Goal: Use online tool/utility: Utilize a website feature to perform a specific function

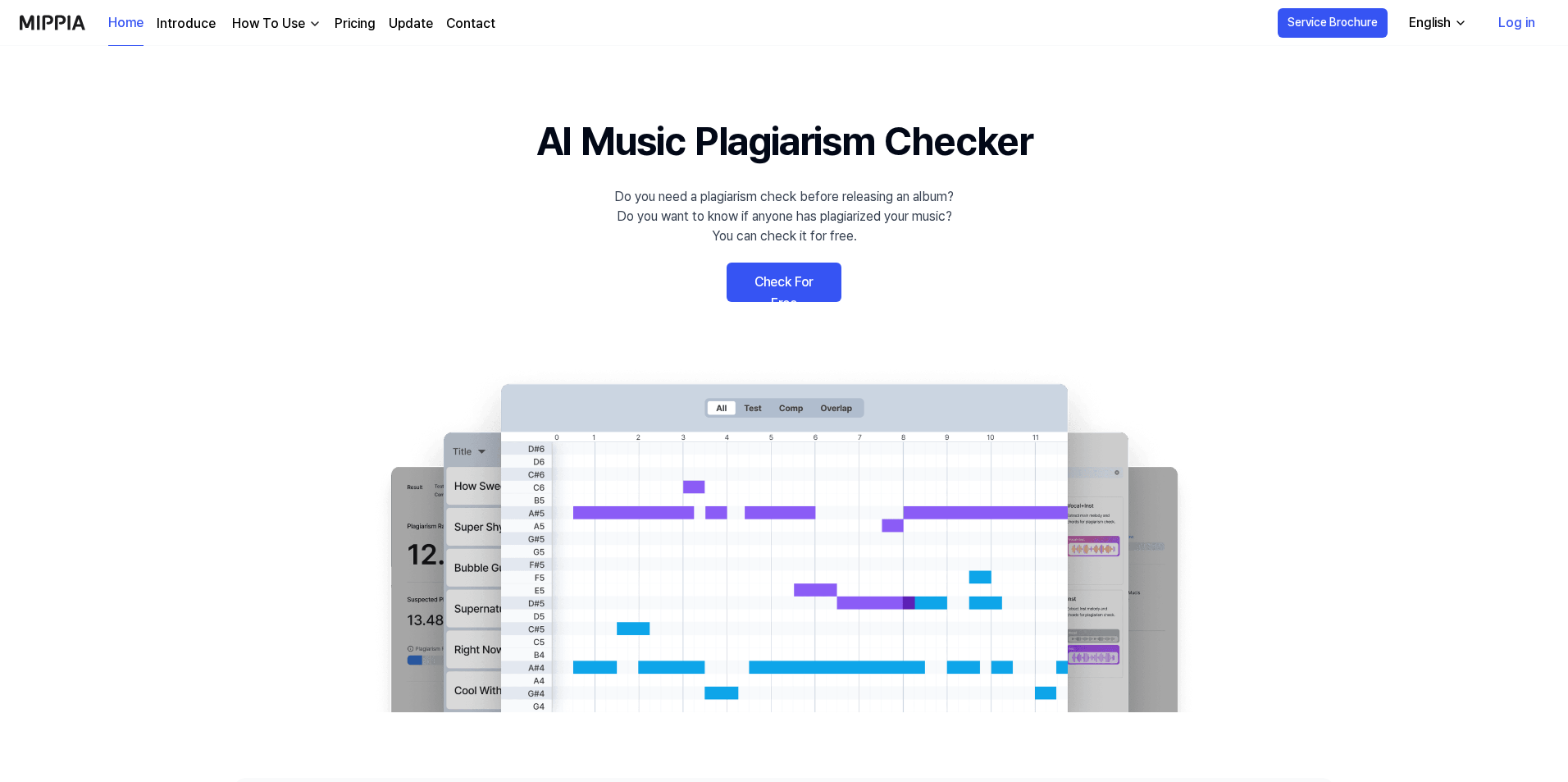
click at [796, 288] on link "Check For Free" at bounding box center [784, 282] width 115 height 40
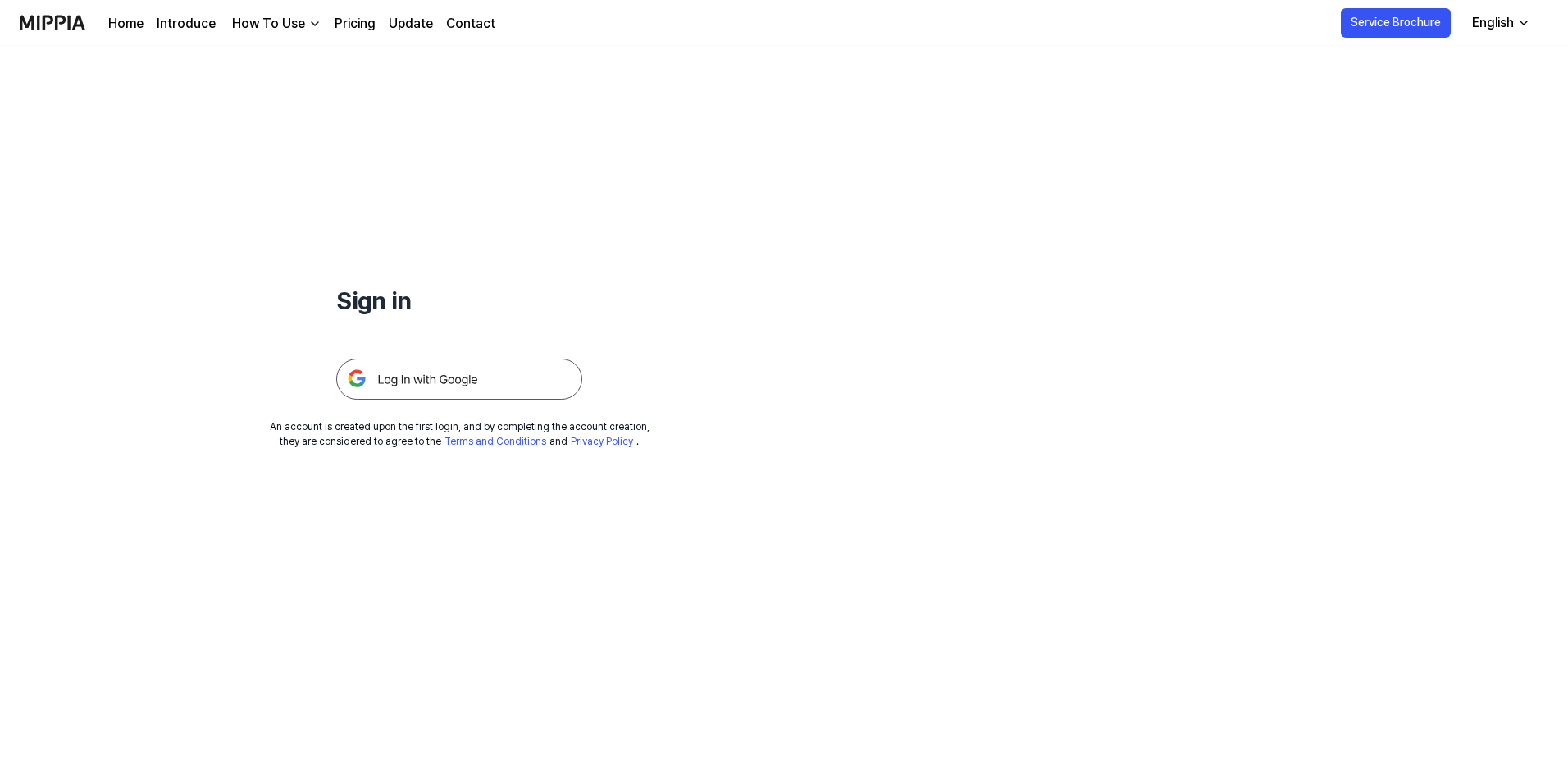
click at [452, 368] on img at bounding box center [459, 379] width 246 height 41
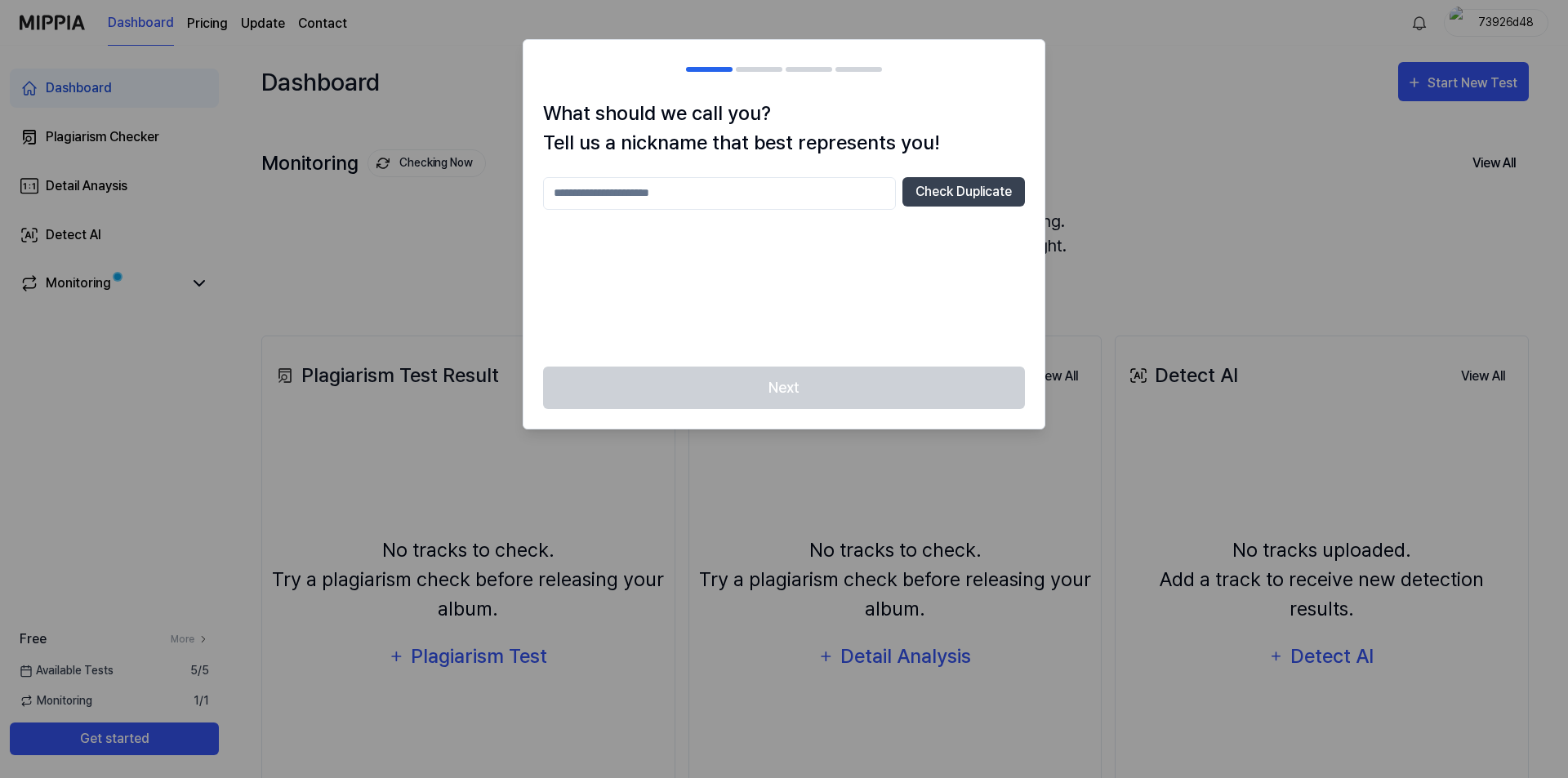
click at [799, 376] on div "Next" at bounding box center [784, 397] width 521 height 63
click at [968, 182] on button "Check Duplicate" at bounding box center [963, 191] width 123 height 29
click at [727, 201] on input "text" at bounding box center [719, 193] width 353 height 33
type input "******"
click at [975, 206] on button "Check Duplicate" at bounding box center [963, 191] width 123 height 29
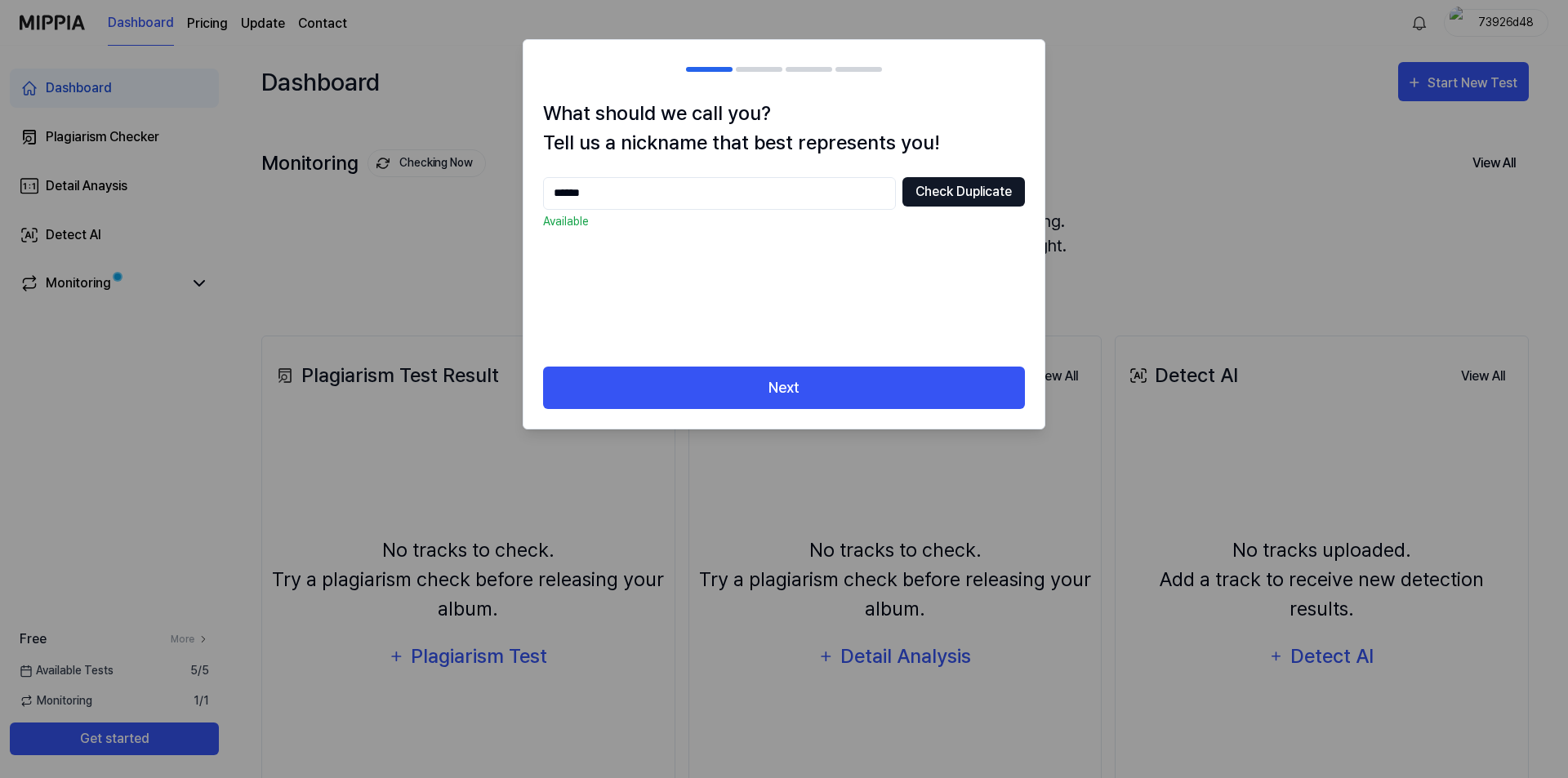
click at [974, 191] on button "Check Duplicate" at bounding box center [963, 191] width 123 height 29
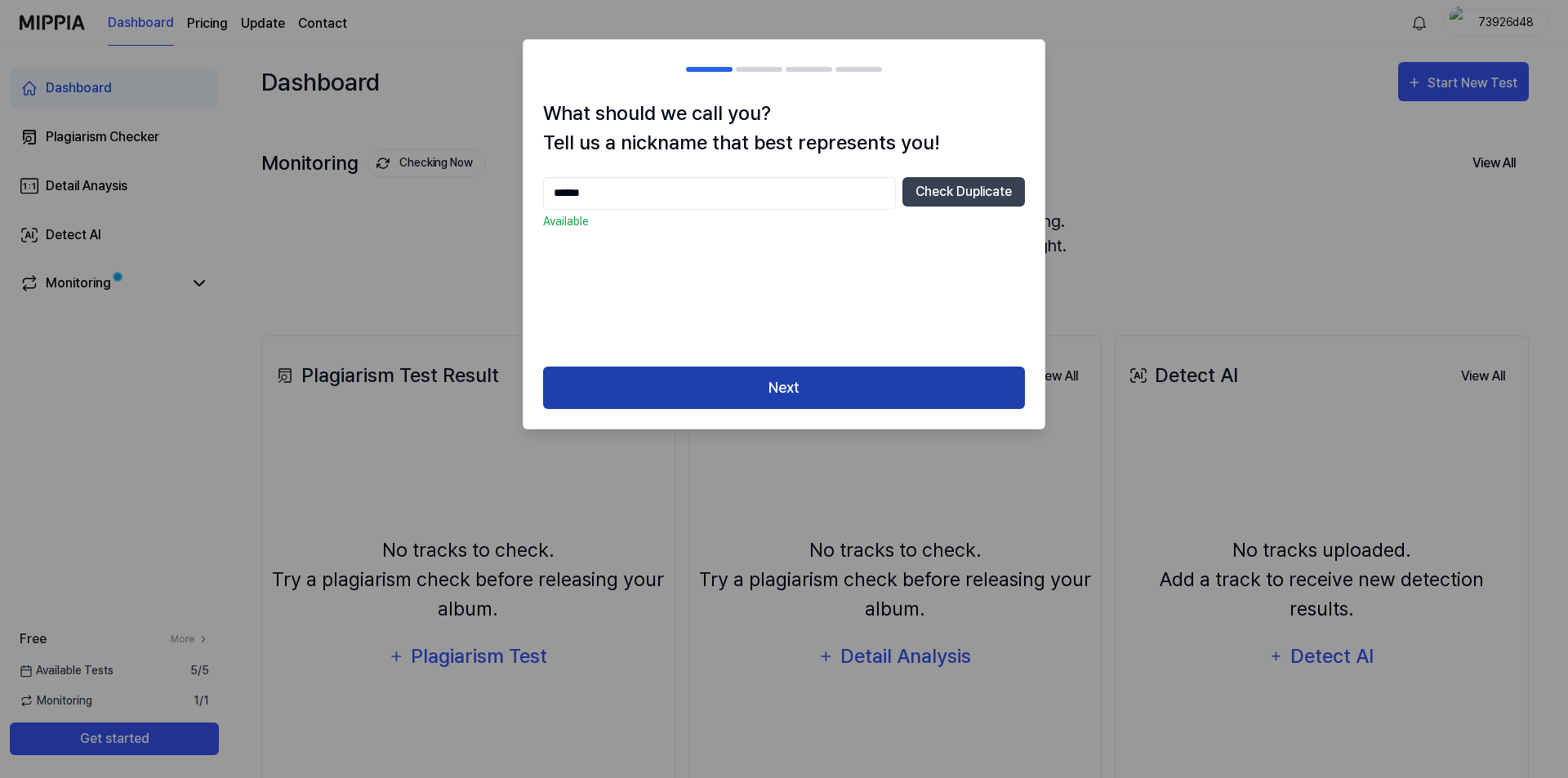
click at [802, 404] on button "Next" at bounding box center [784, 388] width 481 height 43
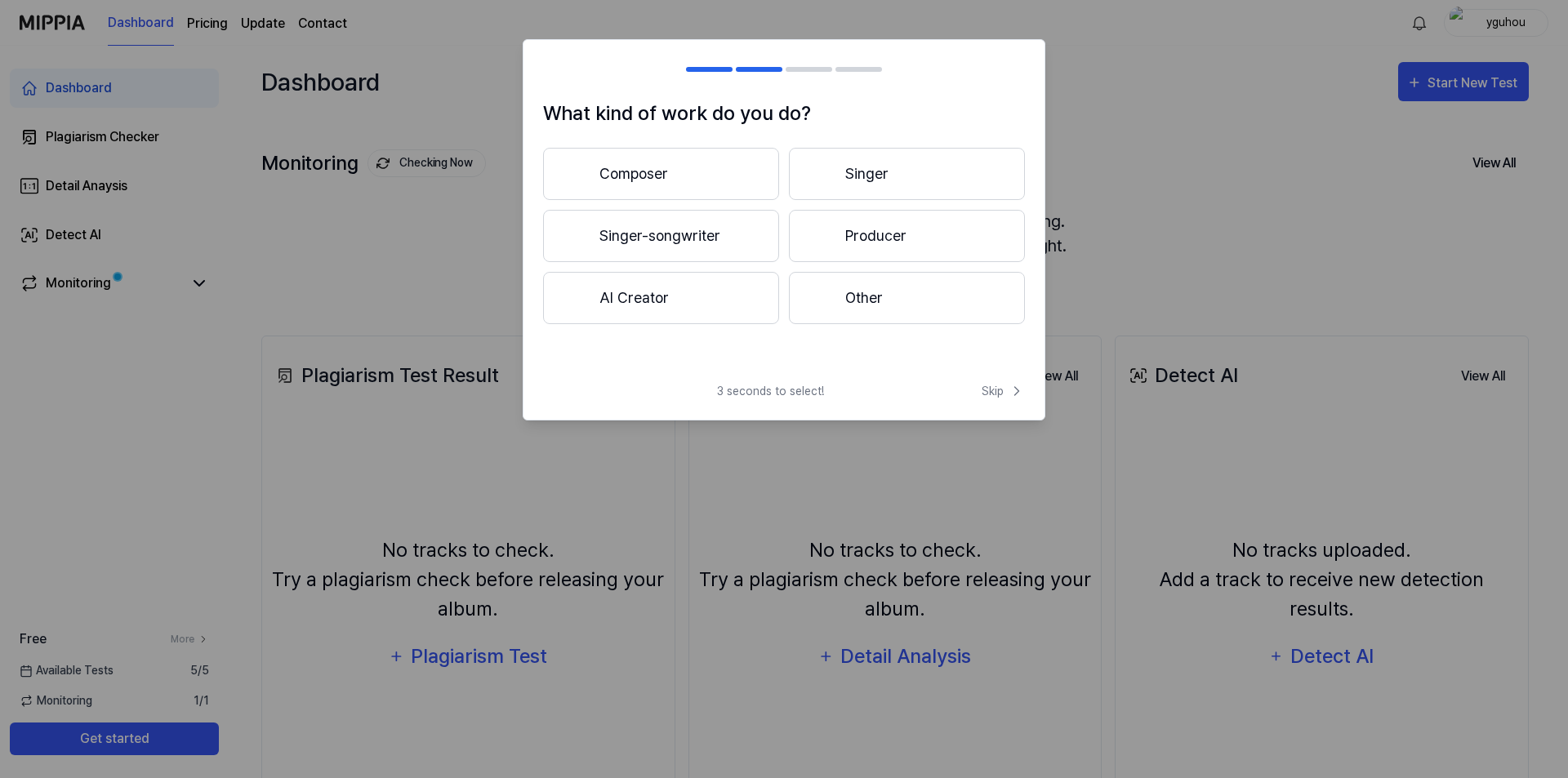
click at [805, 391] on span "3 seconds to select!" at bounding box center [770, 391] width 107 height 17
click at [882, 171] on button "Singer" at bounding box center [907, 174] width 236 height 52
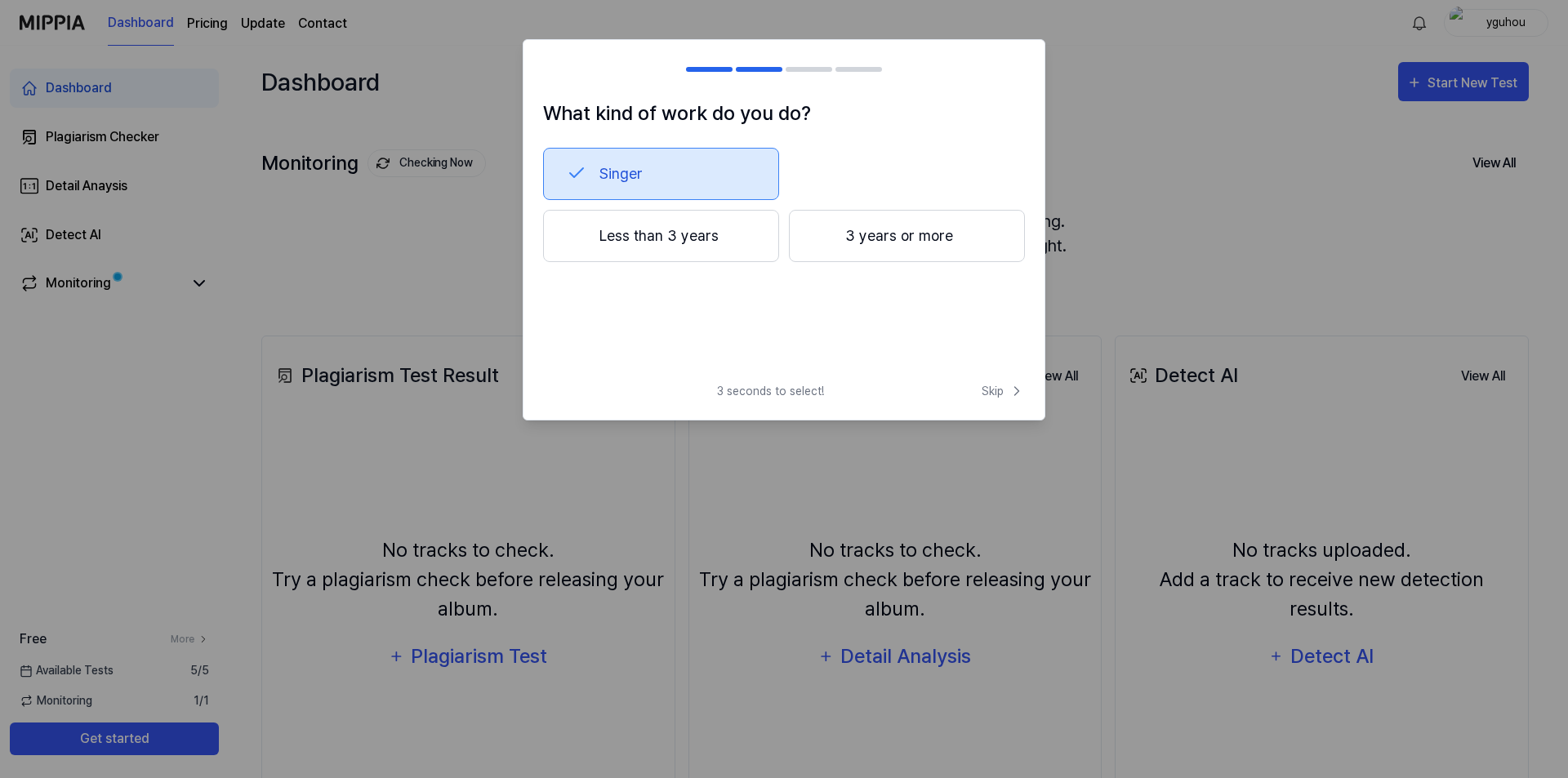
click at [653, 165] on button "Singer" at bounding box center [661, 174] width 236 height 52
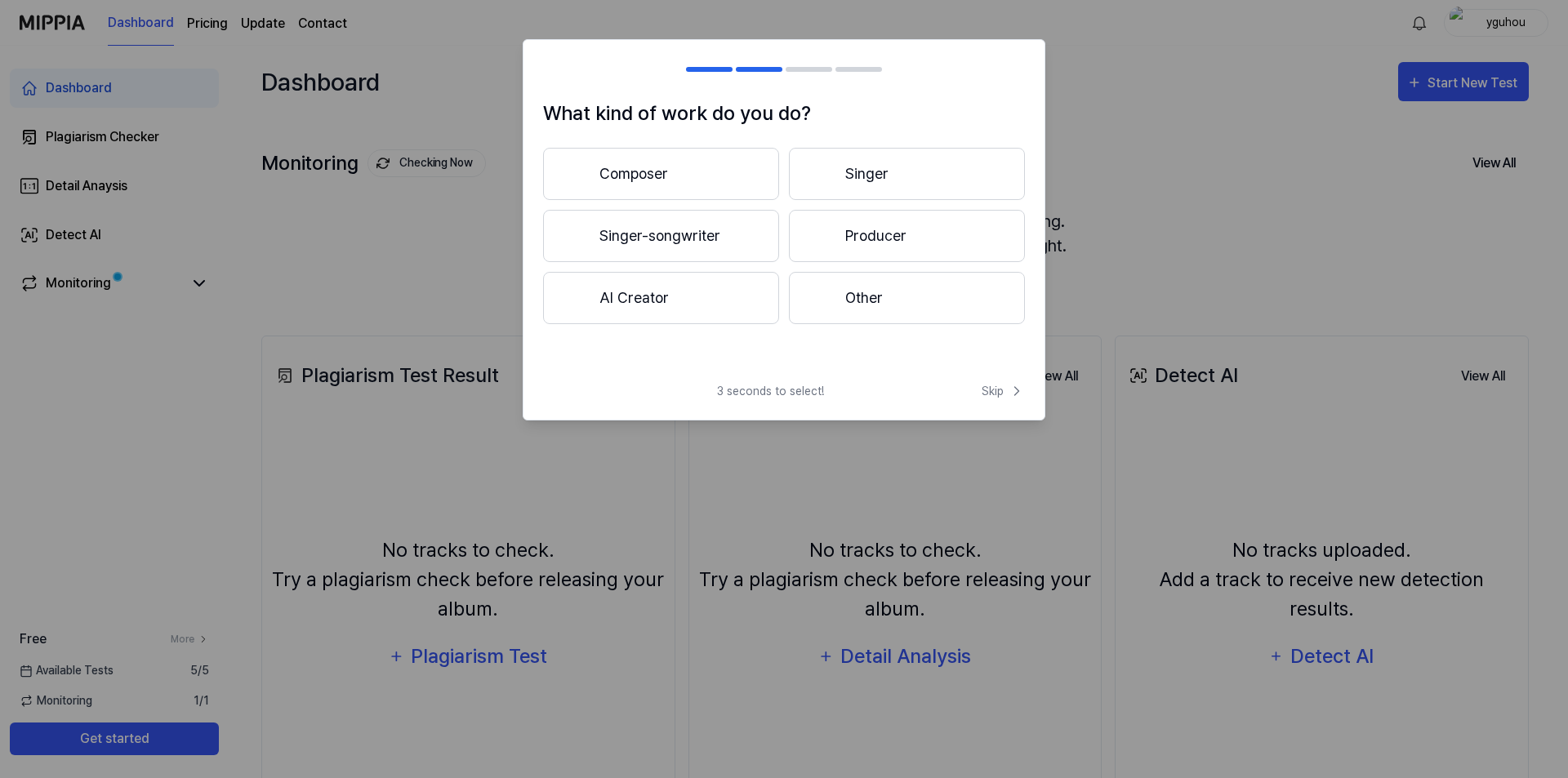
click at [904, 145] on div "What kind of work do you do? Composer Singer Singer-songwriter Producer AI Crea…" at bounding box center [784, 233] width 521 height 271
click at [903, 181] on button "Singer" at bounding box center [907, 174] width 236 height 52
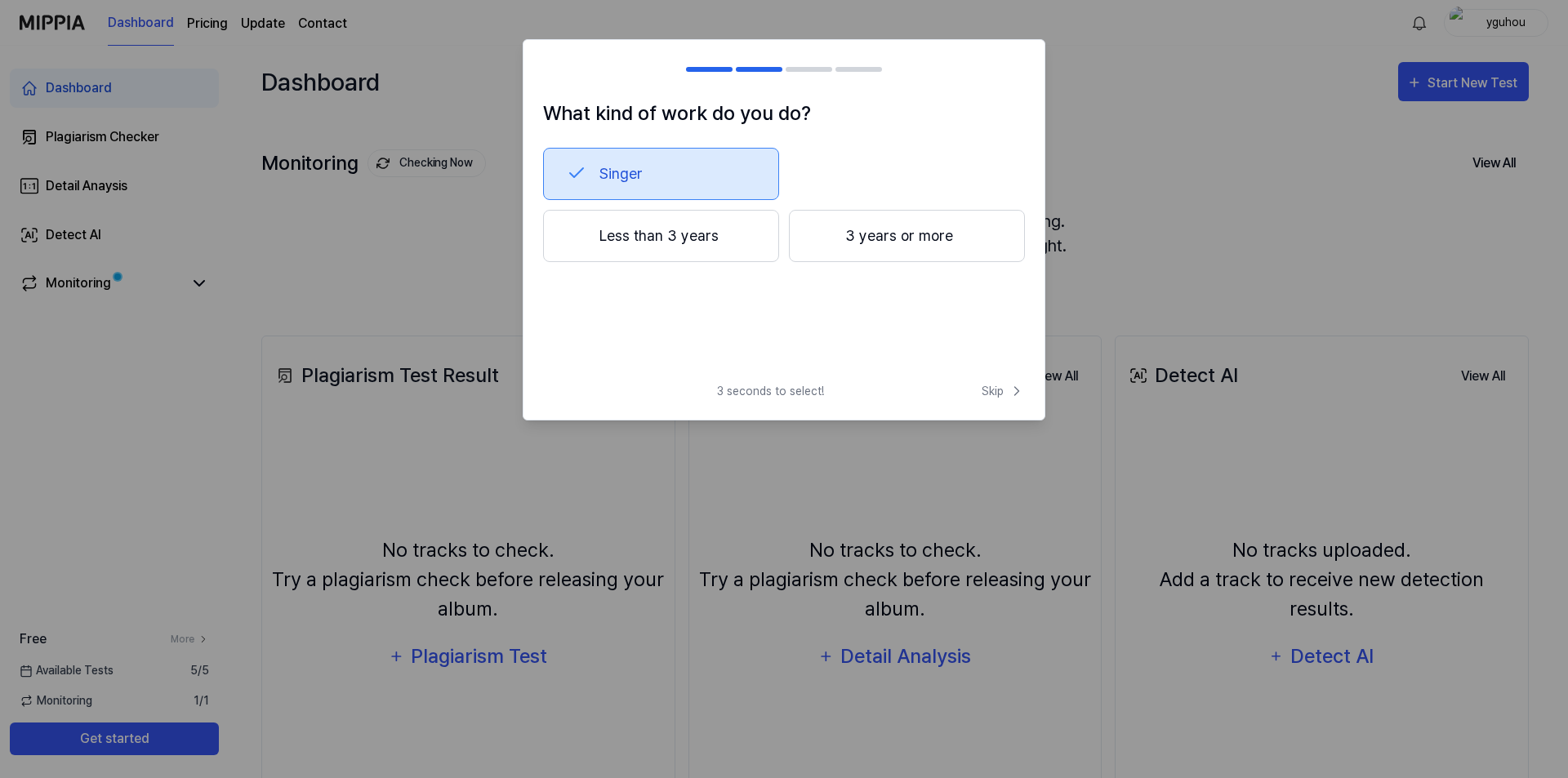
click at [659, 245] on button "Less than 3 years" at bounding box center [661, 236] width 236 height 52
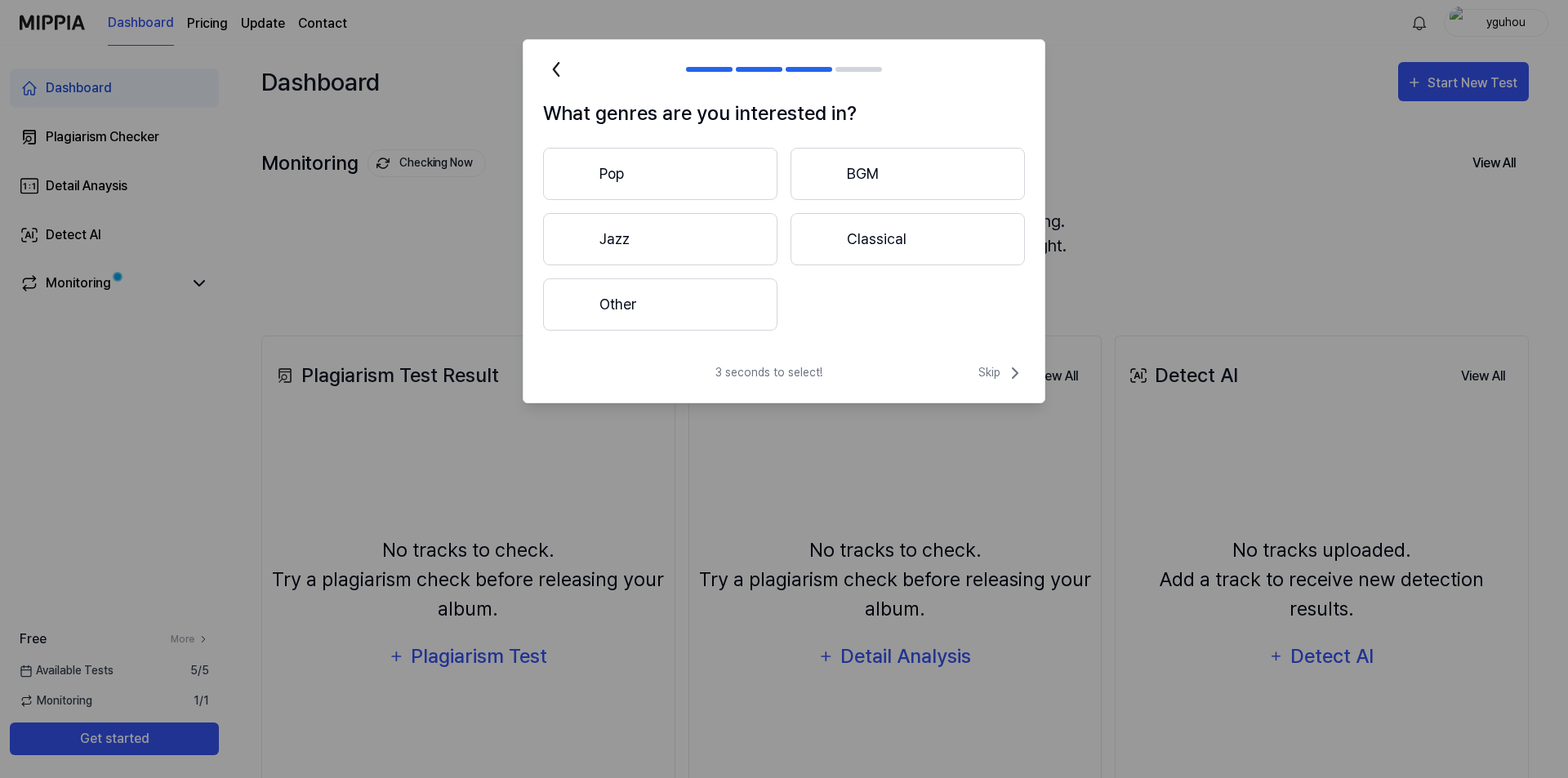
click at [672, 294] on button "Other" at bounding box center [660, 304] width 234 height 52
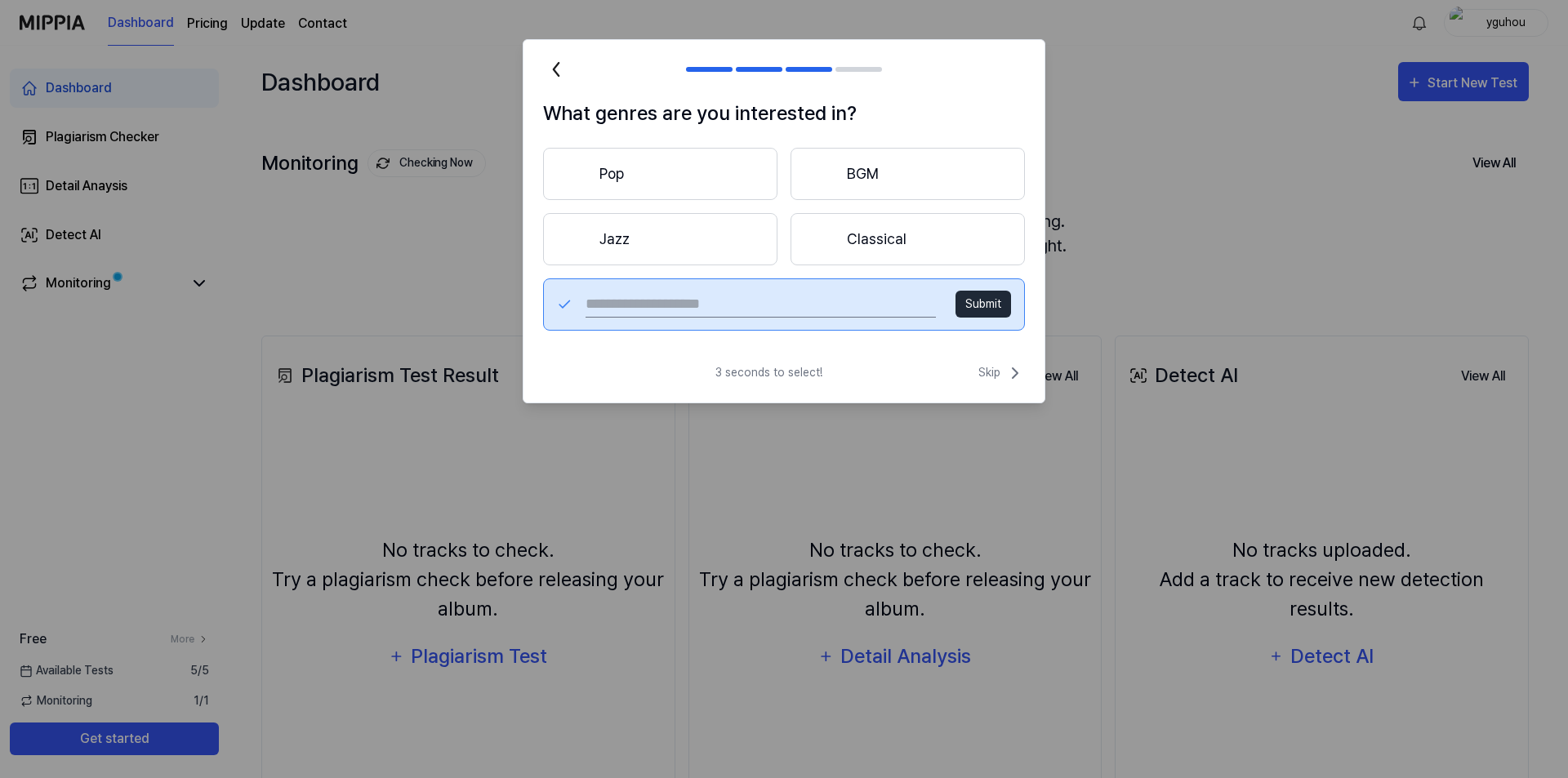
click at [661, 245] on button "Jazz" at bounding box center [660, 240] width 234 height 52
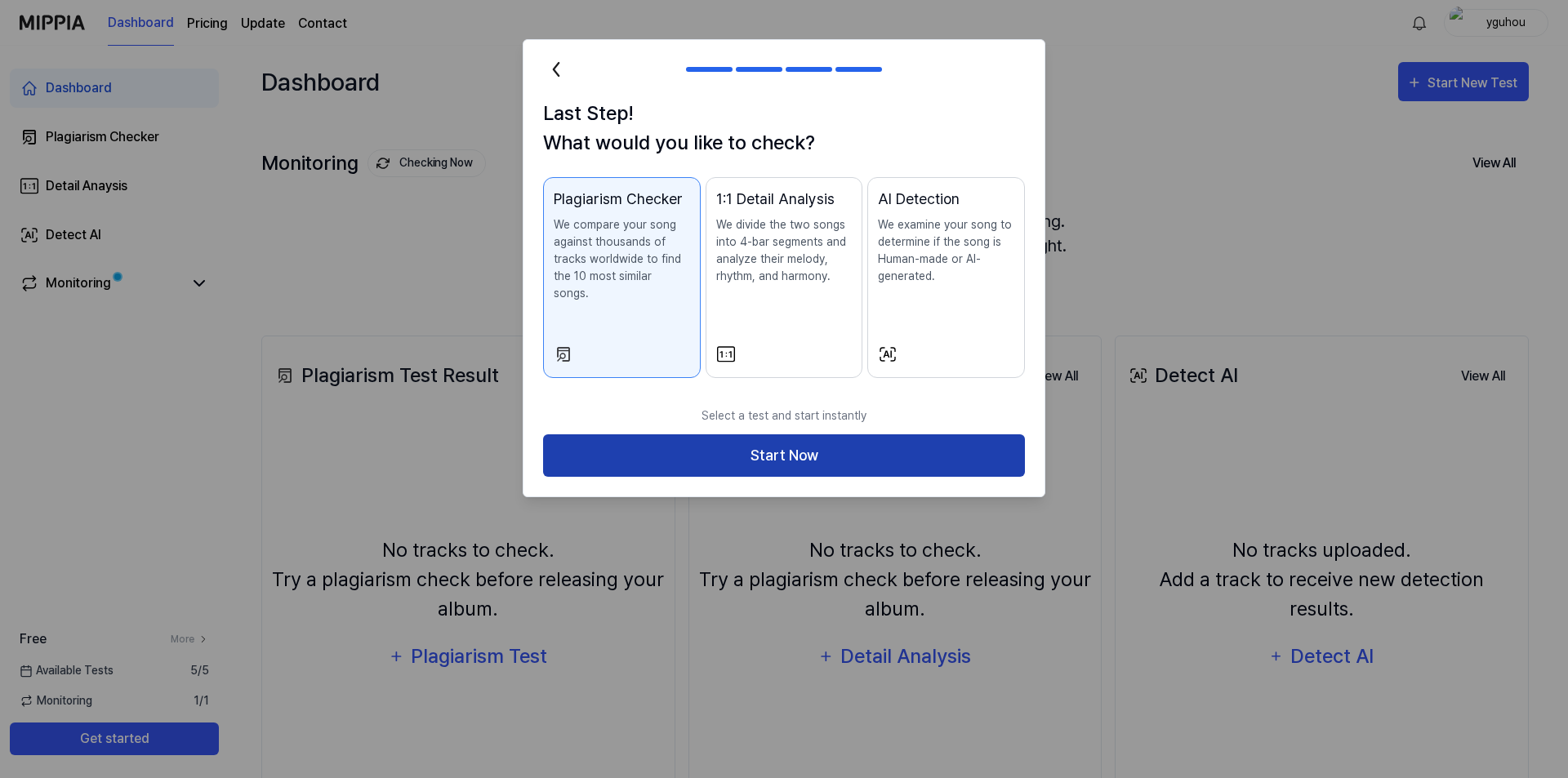
click at [807, 434] on button "Start Now" at bounding box center [784, 456] width 481 height 43
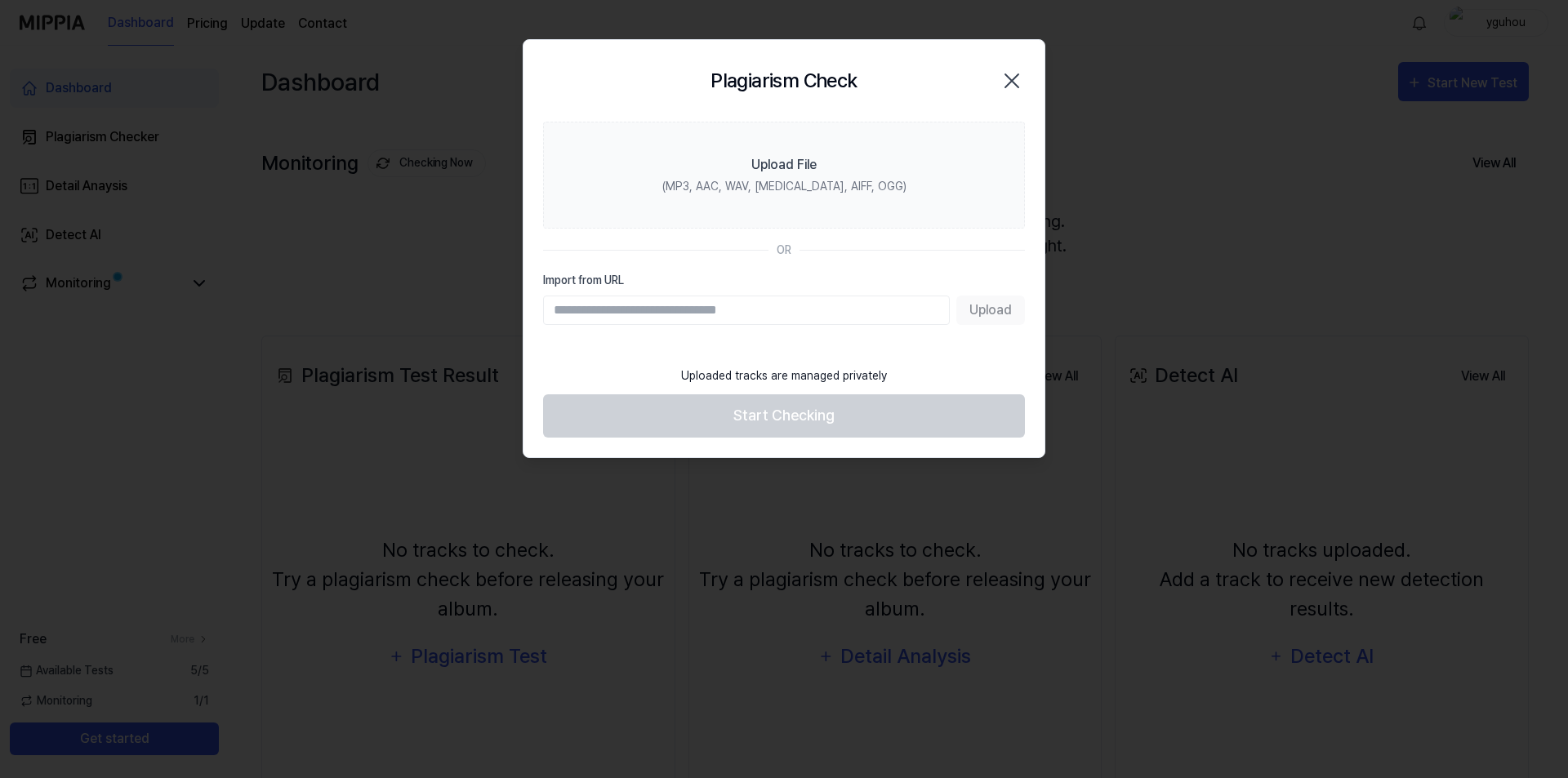
click at [1013, 85] on icon "button" at bounding box center [1012, 81] width 26 height 26
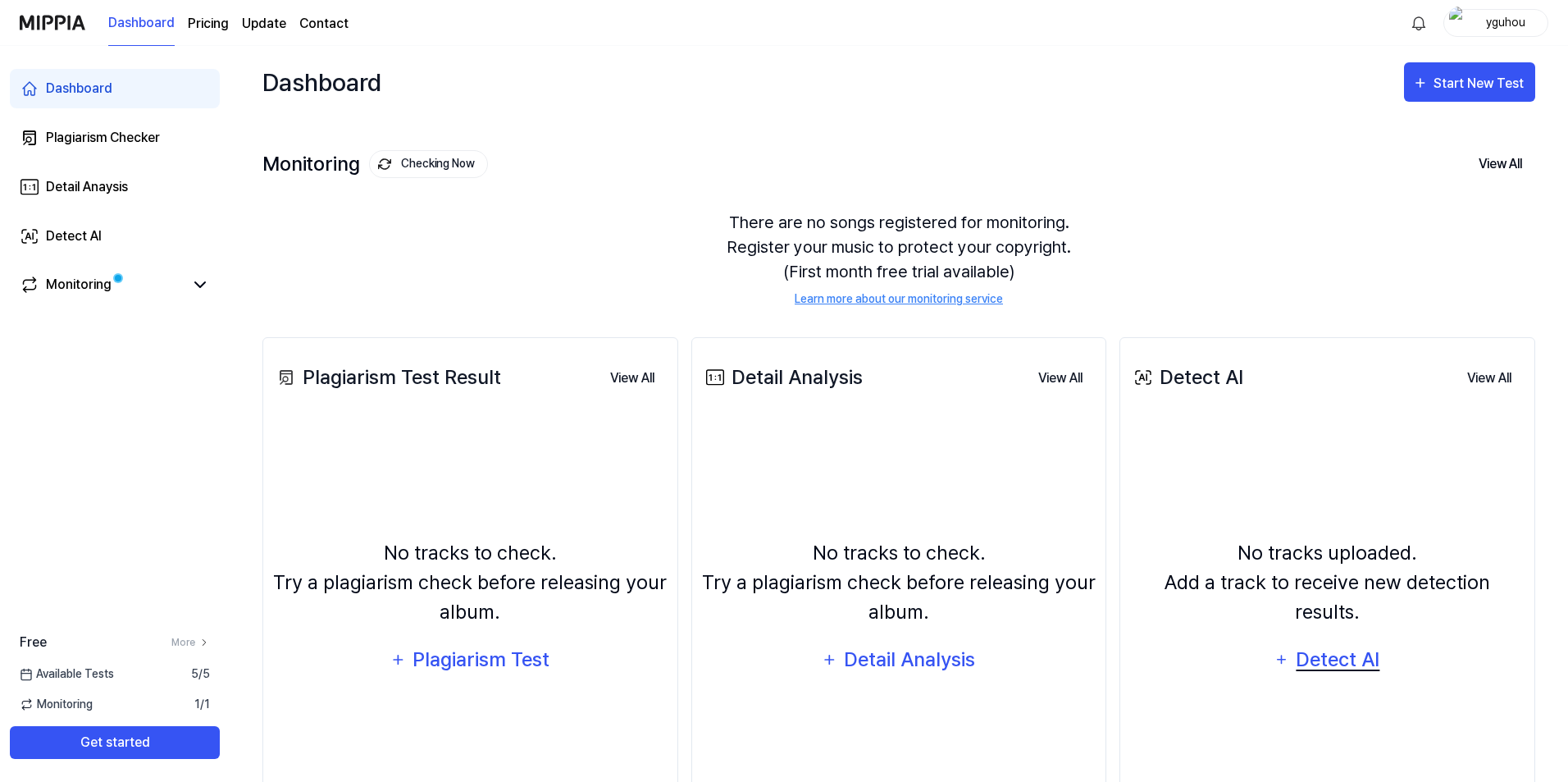
click at [1348, 644] on div "Detect AI" at bounding box center [1338, 659] width 87 height 31
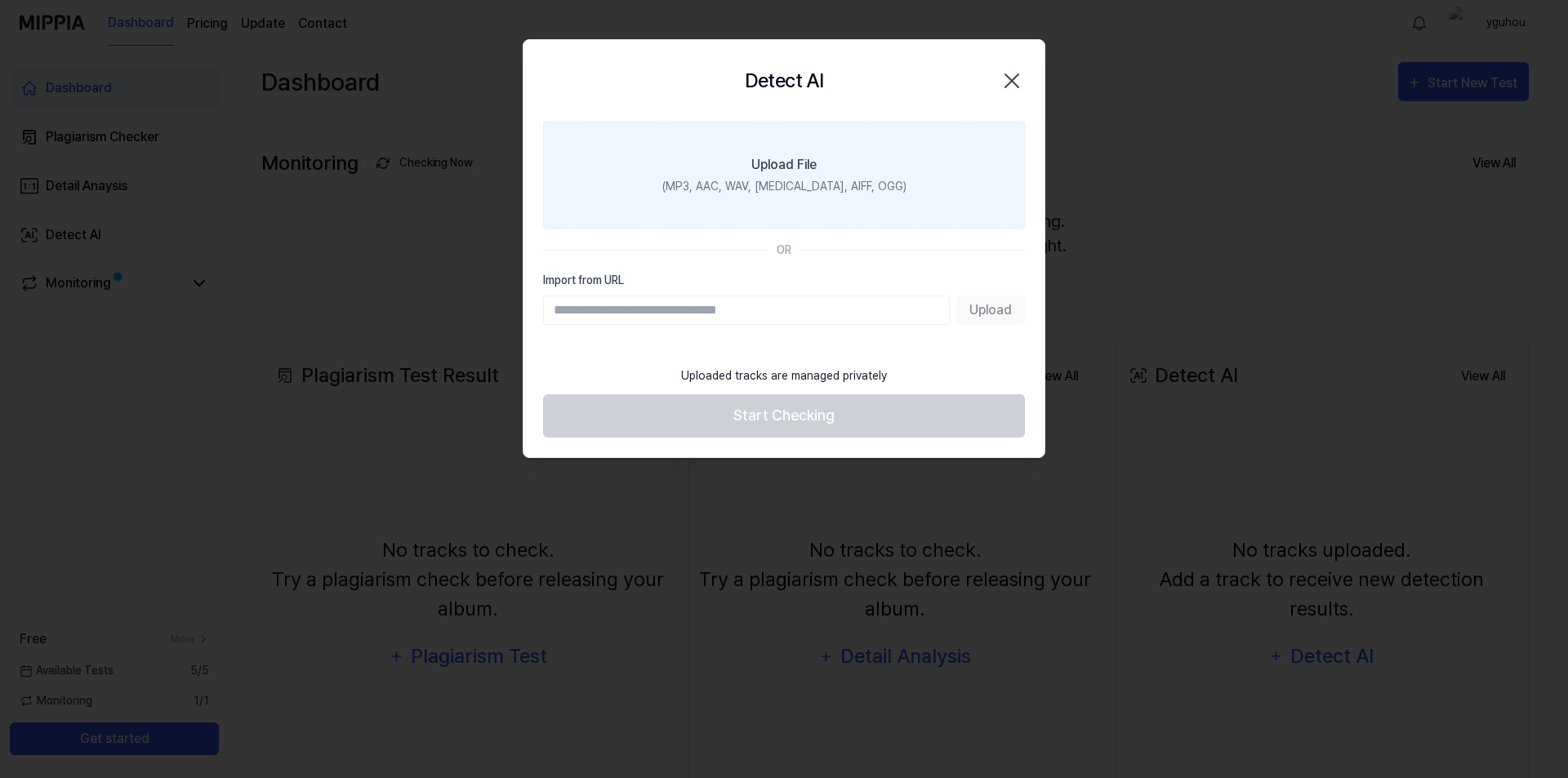
click at [789, 178] on div "(MP3, AAC, WAV, FLAC, AIFF, OGG)" at bounding box center [784, 186] width 244 height 17
click at [0, 0] on input "Upload File (MP3, AAC, WAV, FLAC, AIFF, OGG)" at bounding box center [0, 0] width 0 height 0
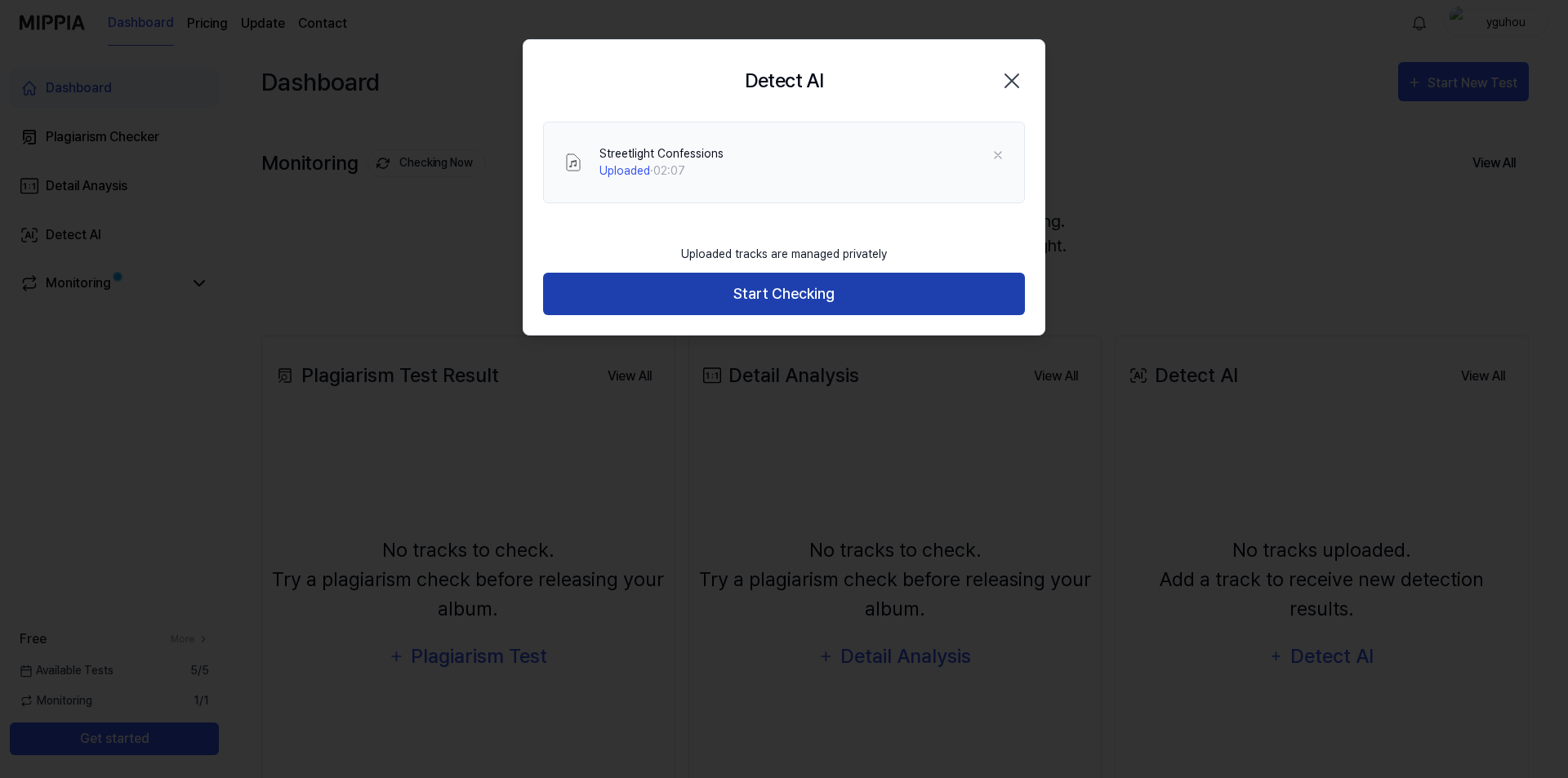
click at [786, 302] on button "Start Checking" at bounding box center [784, 294] width 481 height 43
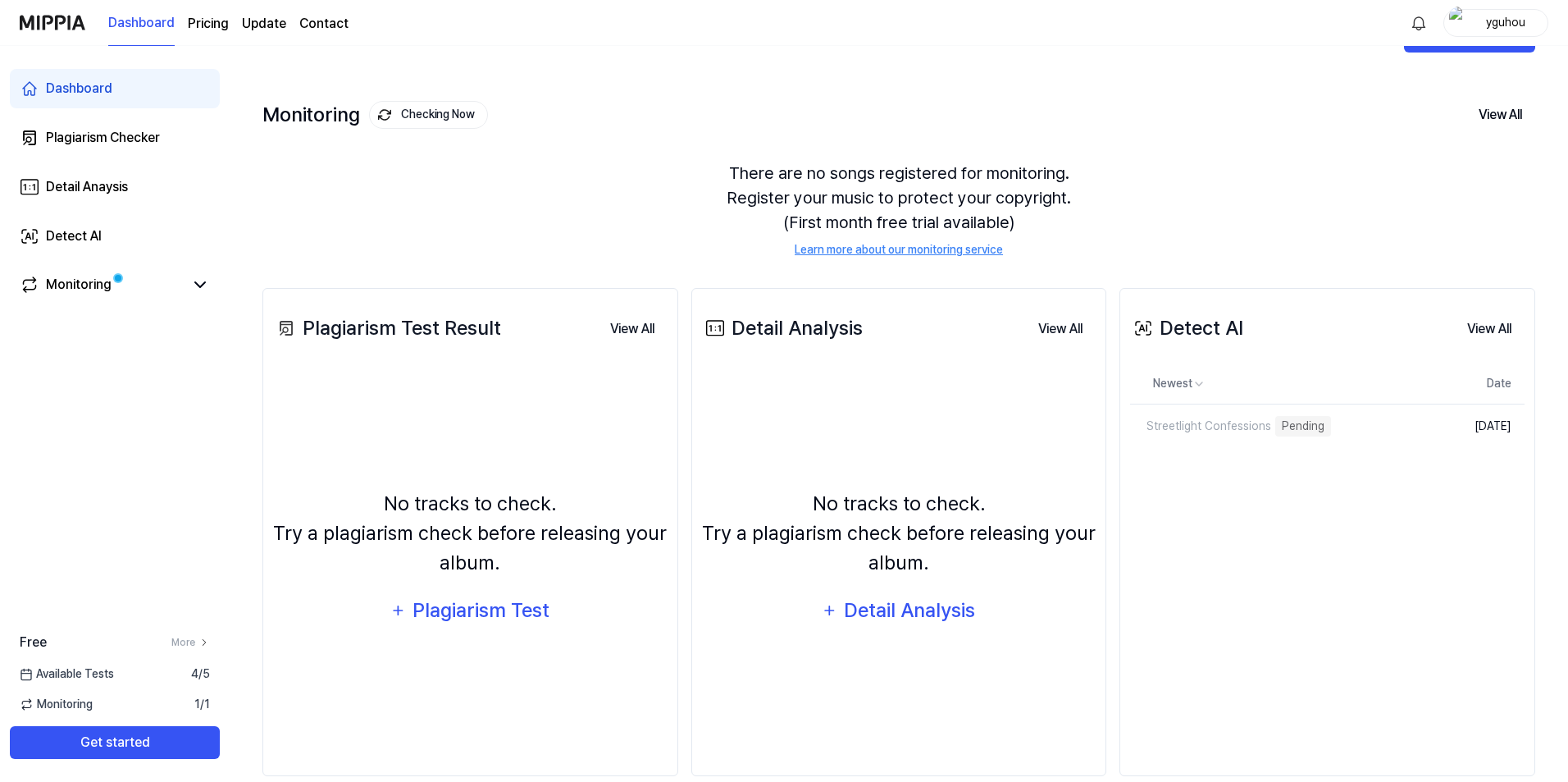
scroll to position [76, 0]
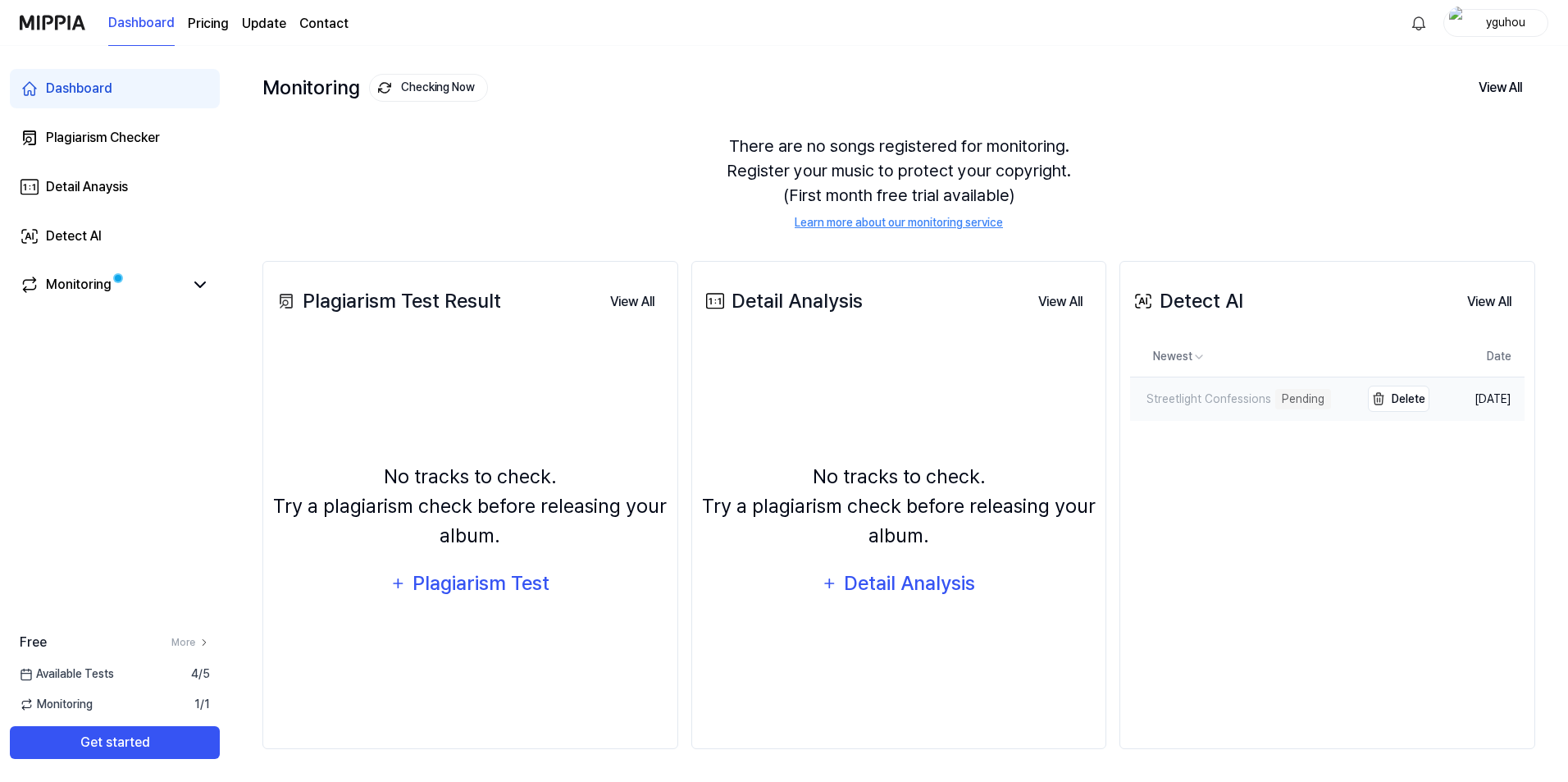
click at [1237, 405] on div "Streetlight Confessions" at bounding box center [1200, 399] width 141 height 17
click at [1169, 394] on div "Streetlight Confessions" at bounding box center [1200, 399] width 141 height 17
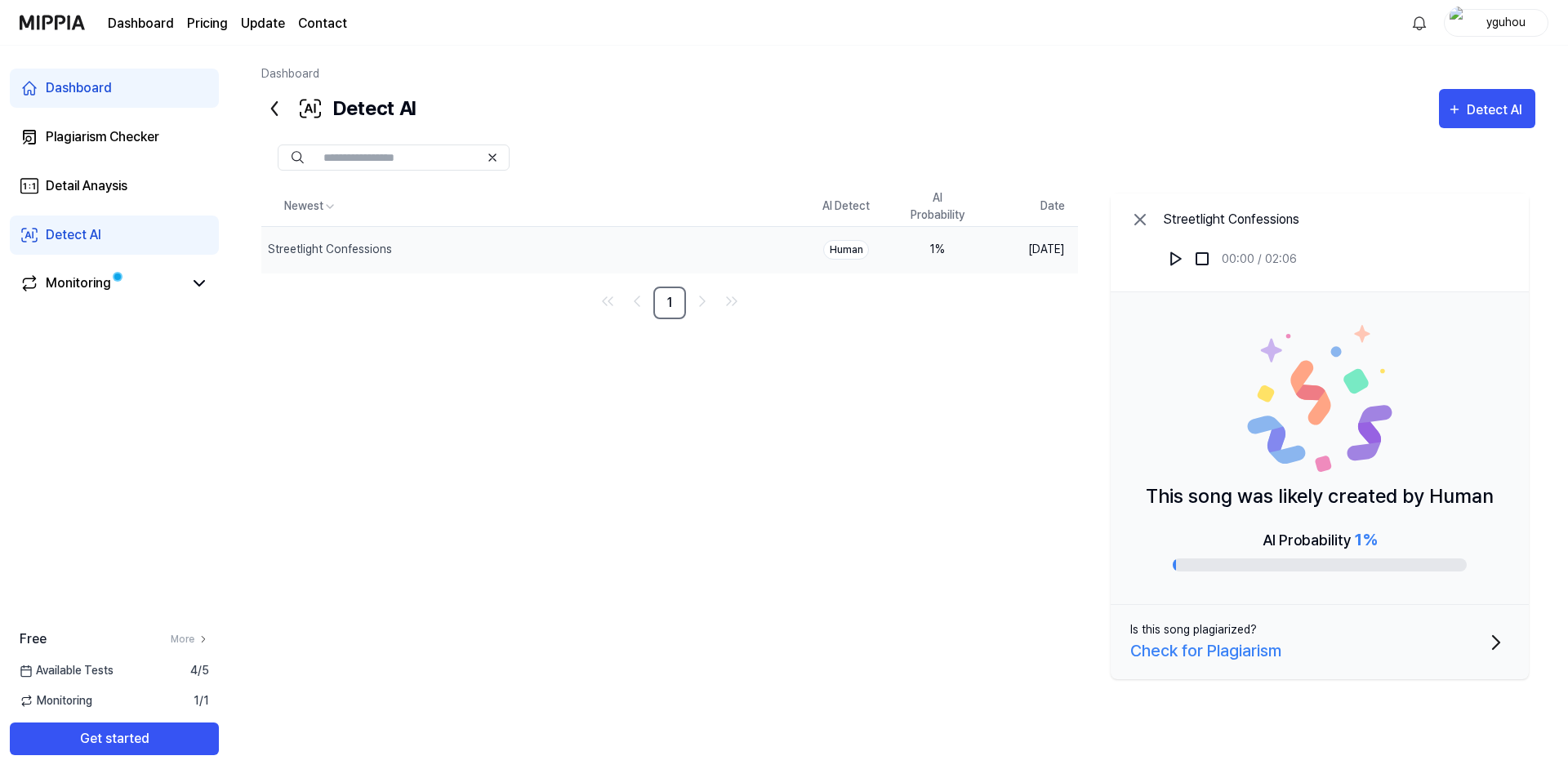
click at [1296, 544] on div "AI Probability 1 %" at bounding box center [1320, 539] width 114 height 24
click at [1353, 506] on p "This song was likely created by Human" at bounding box center [1319, 495] width 348 height 29
click at [1264, 346] on img at bounding box center [1319, 398] width 147 height 147
click at [842, 249] on div "Human" at bounding box center [846, 249] width 46 height 20
click at [955, 252] on div "1 %" at bounding box center [938, 249] width 66 height 17
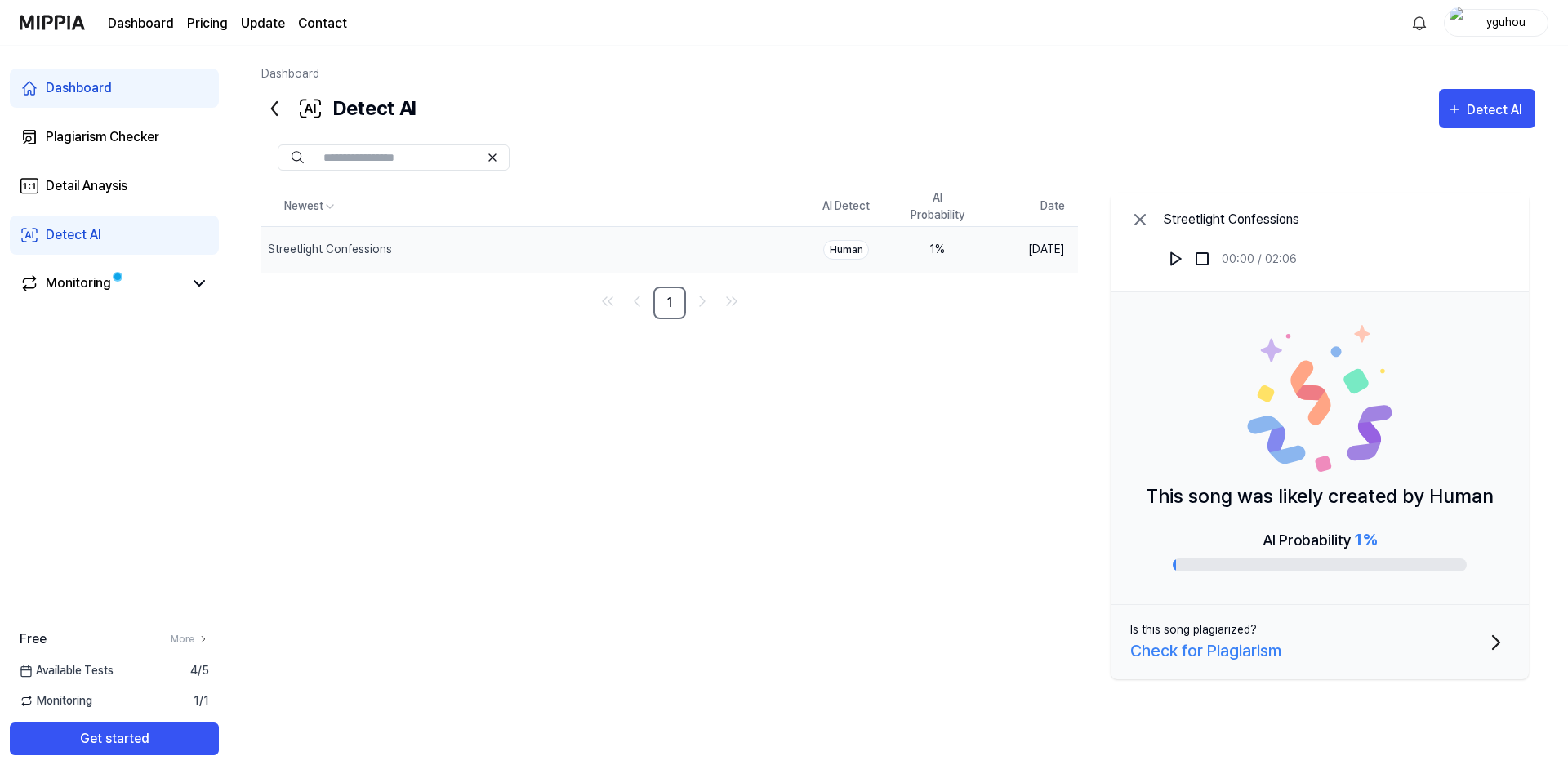
click at [1133, 224] on icon at bounding box center [1139, 219] width 20 height 20
